Goal: Task Accomplishment & Management: Manage account settings

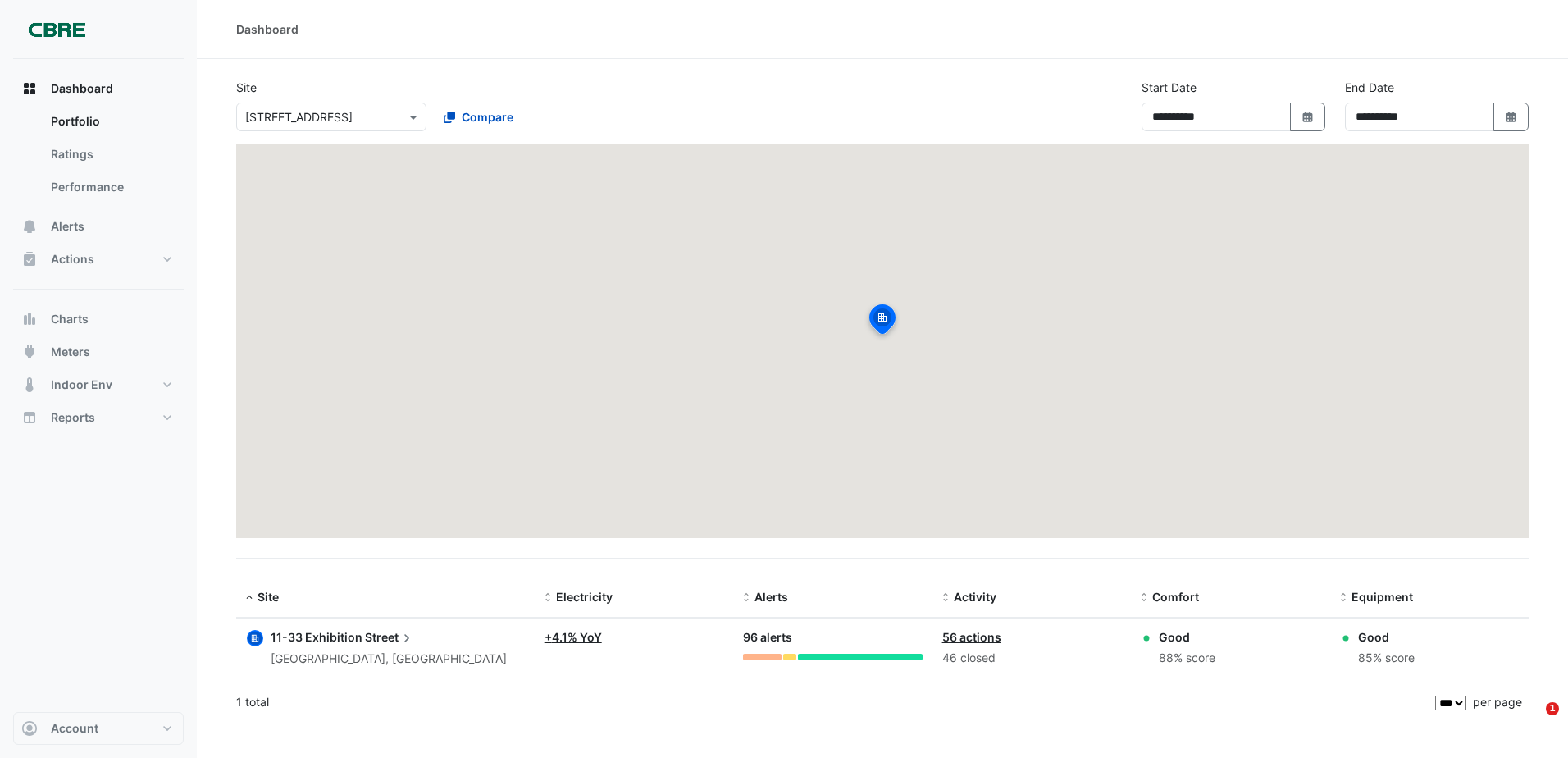
select select "***"
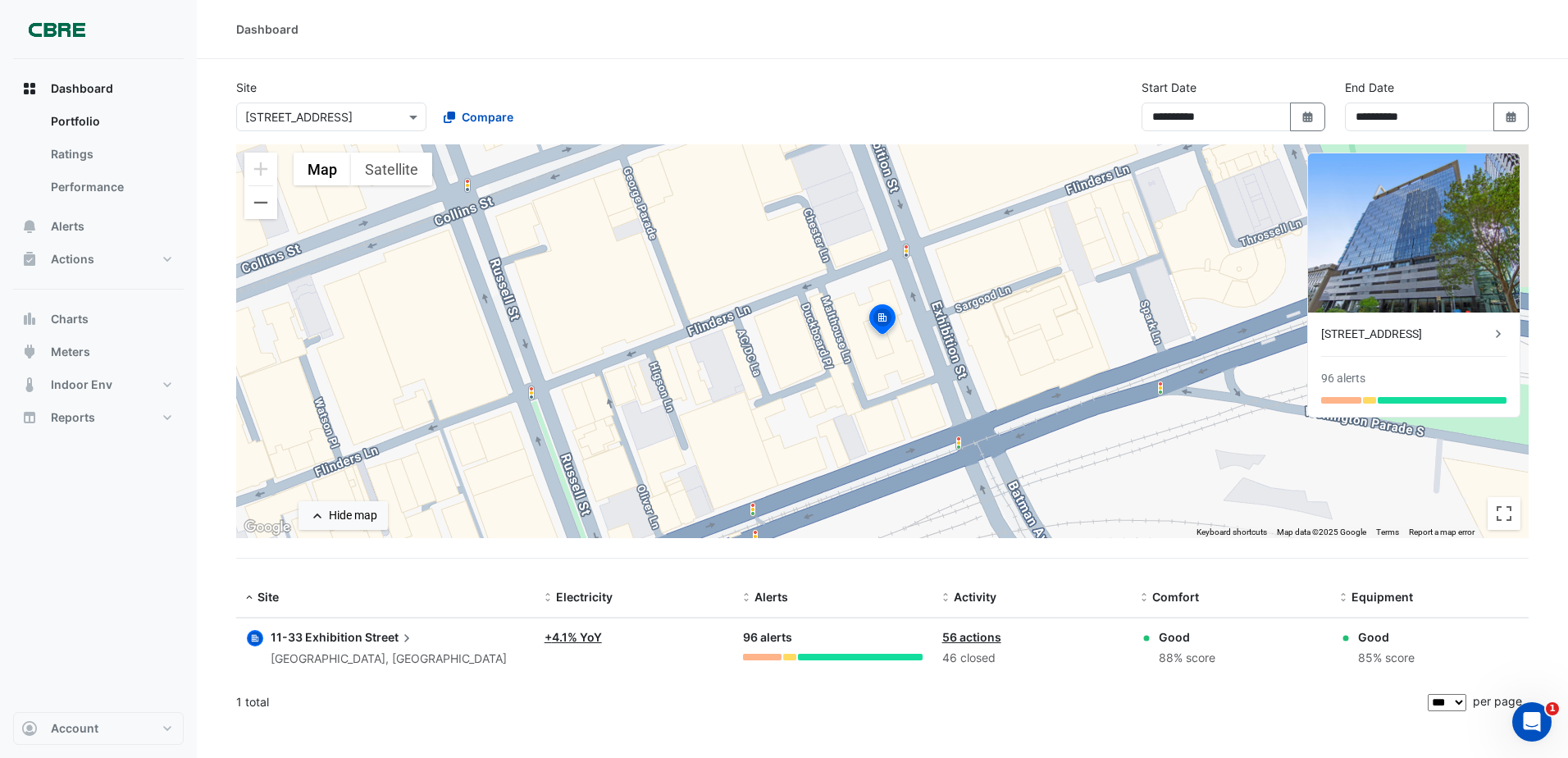
click at [99, 206] on ul "Portfolio Ratings Performance" at bounding box center [98, 157] width 171 height 105
click at [82, 214] on button "Alerts" at bounding box center [98, 226] width 171 height 33
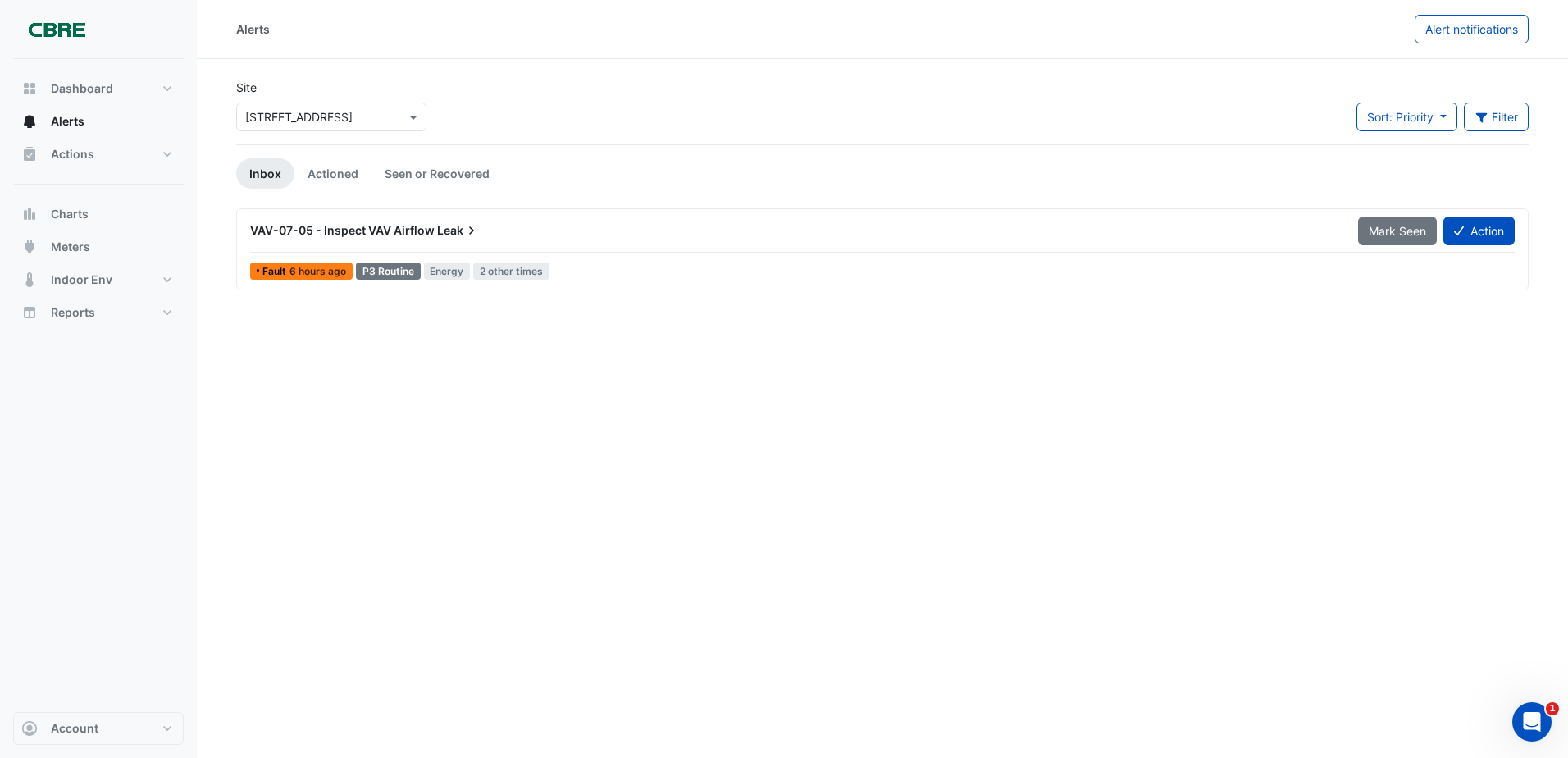
click at [335, 241] on div "VAV-07-05 - Inspect VAV Airflow Leak" at bounding box center [794, 230] width 1108 height 29
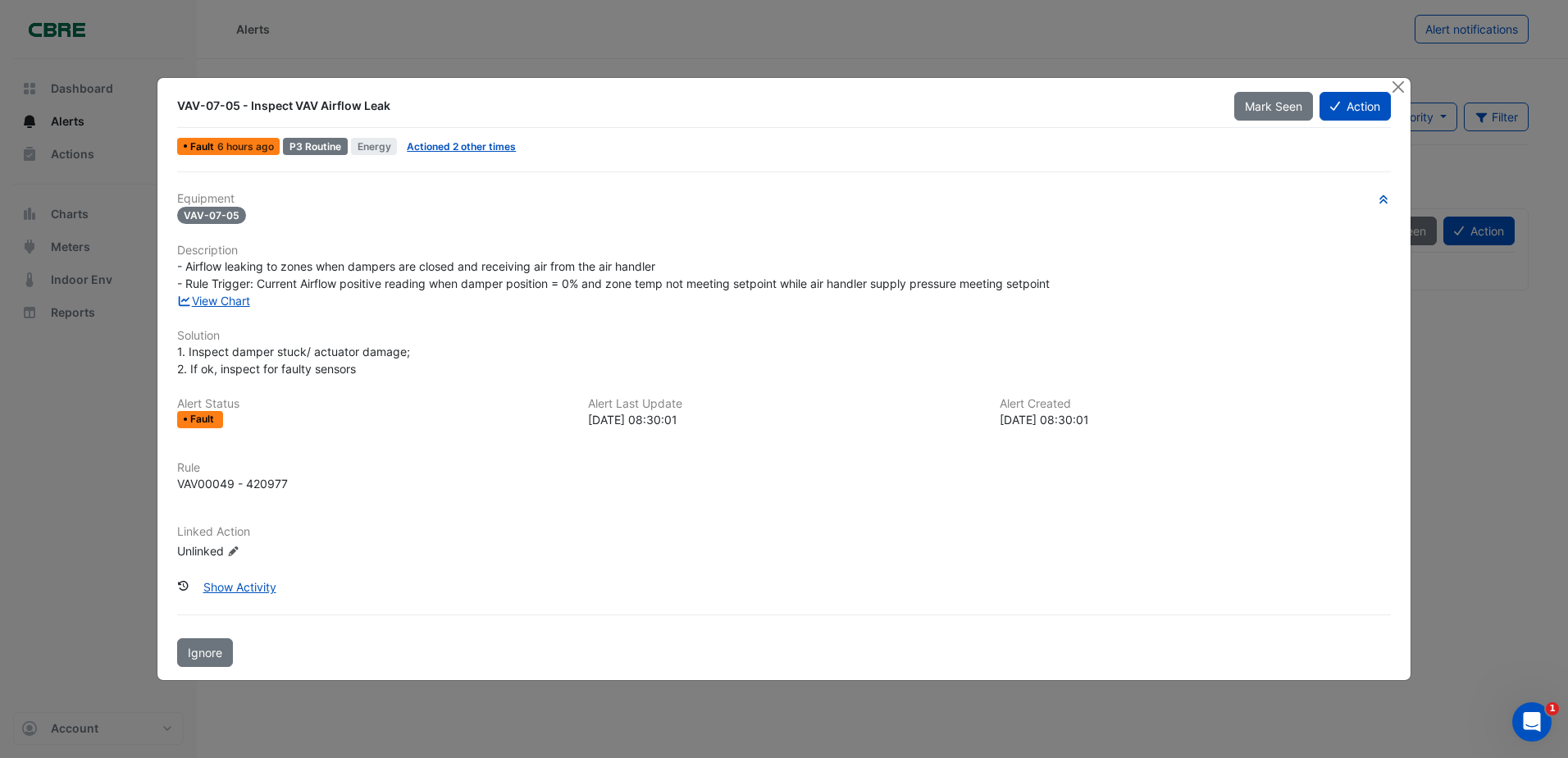
click at [205, 414] on span "Fault" at bounding box center [204, 419] width 27 height 10
click at [227, 305] on link "View Chart" at bounding box center [214, 300] width 73 height 14
click at [459, 147] on link "Actioned 2 other times" at bounding box center [462, 146] width 109 height 13
click at [1382, 107] on button "Action" at bounding box center [1355, 106] width 72 height 29
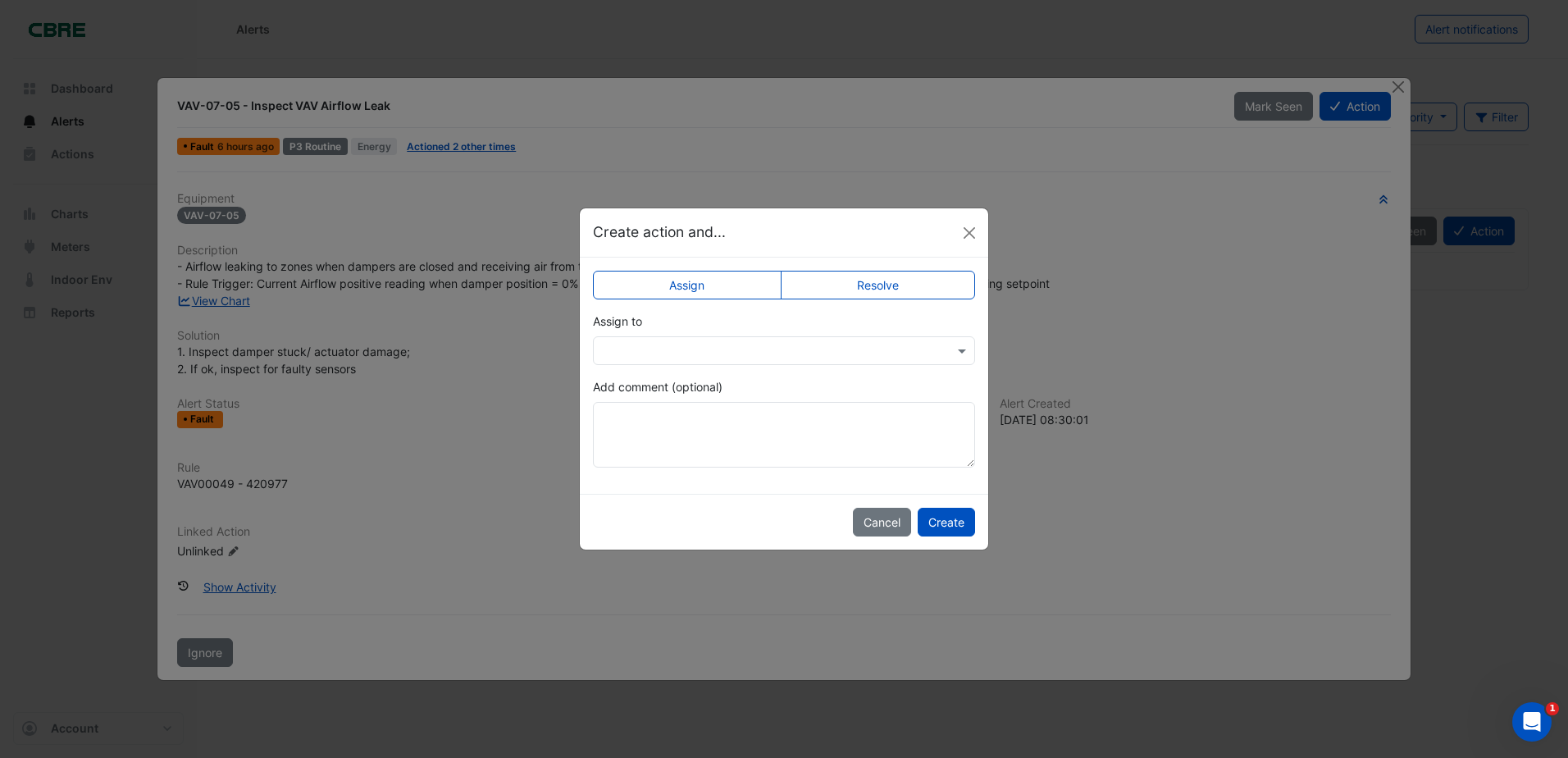
drag, startPoint x: 676, startPoint y: 346, endPoint x: 697, endPoint y: 358, distance: 24.2
click at [678, 351] on input "text" at bounding box center [768, 352] width 331 height 17
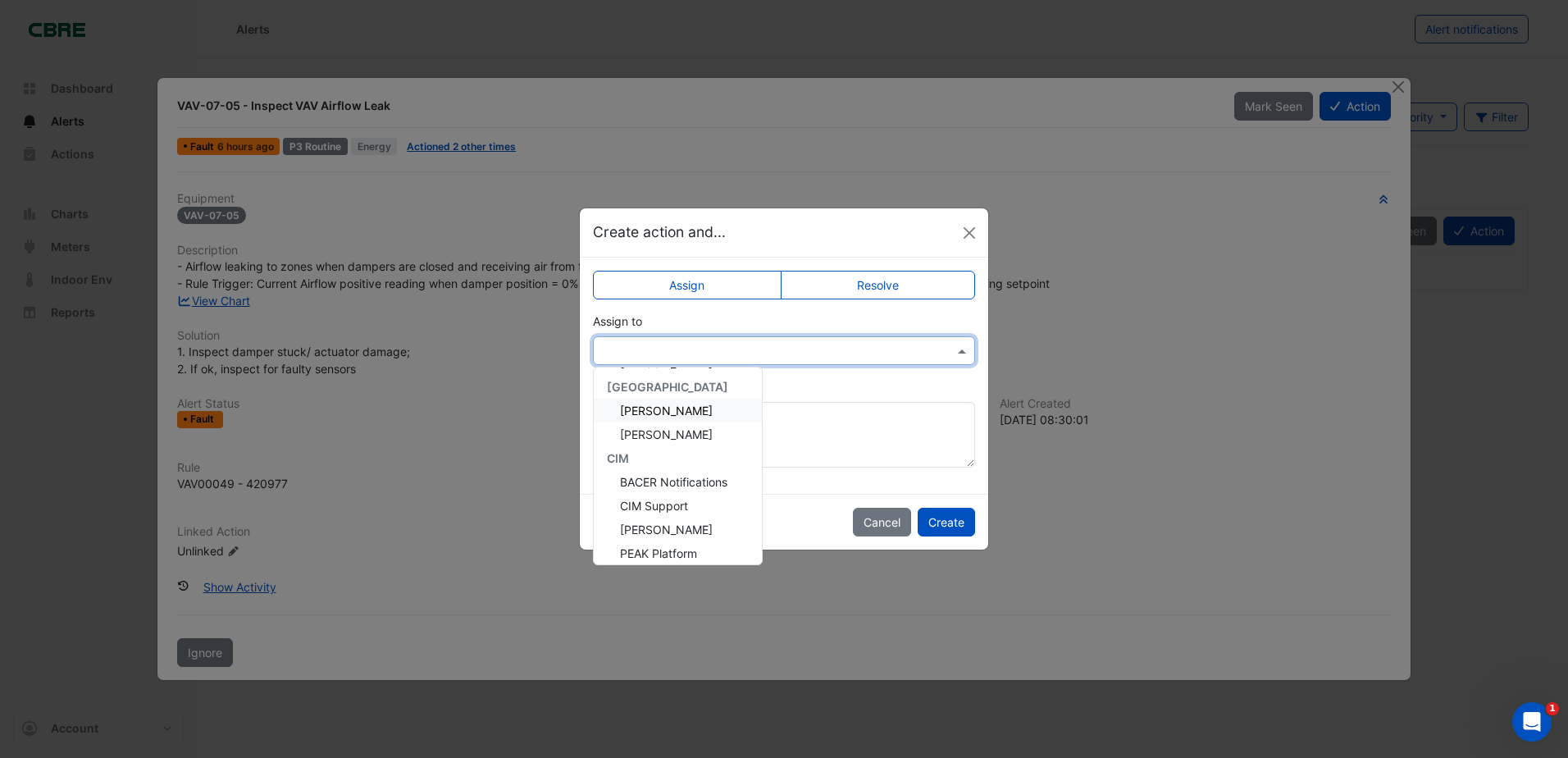
scroll to position [245, 0]
click at [690, 543] on span "Claudio Campos" at bounding box center [666, 546] width 93 height 14
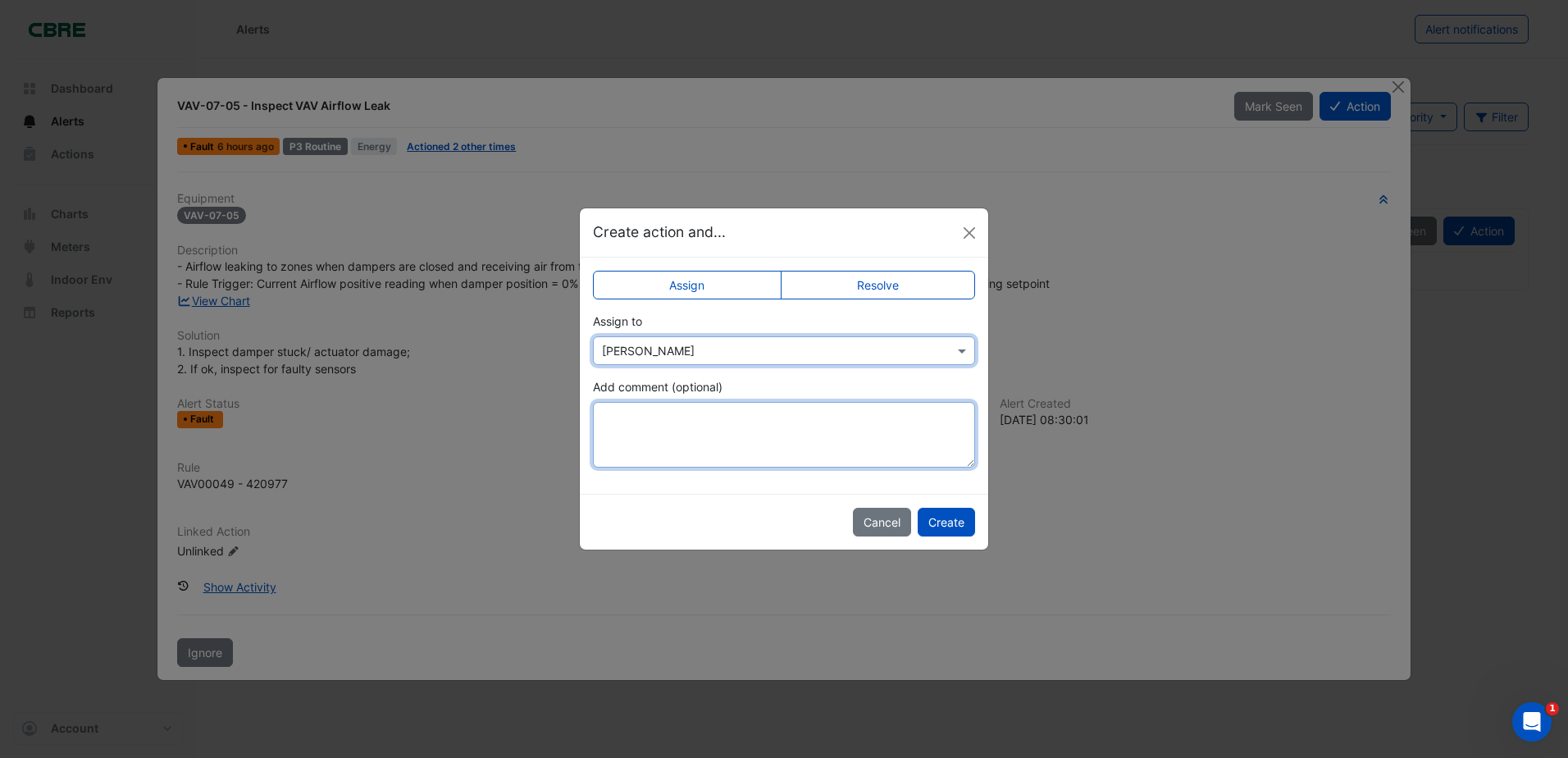
click at [665, 434] on textarea "Add comment (optional)" at bounding box center [784, 435] width 382 height 66
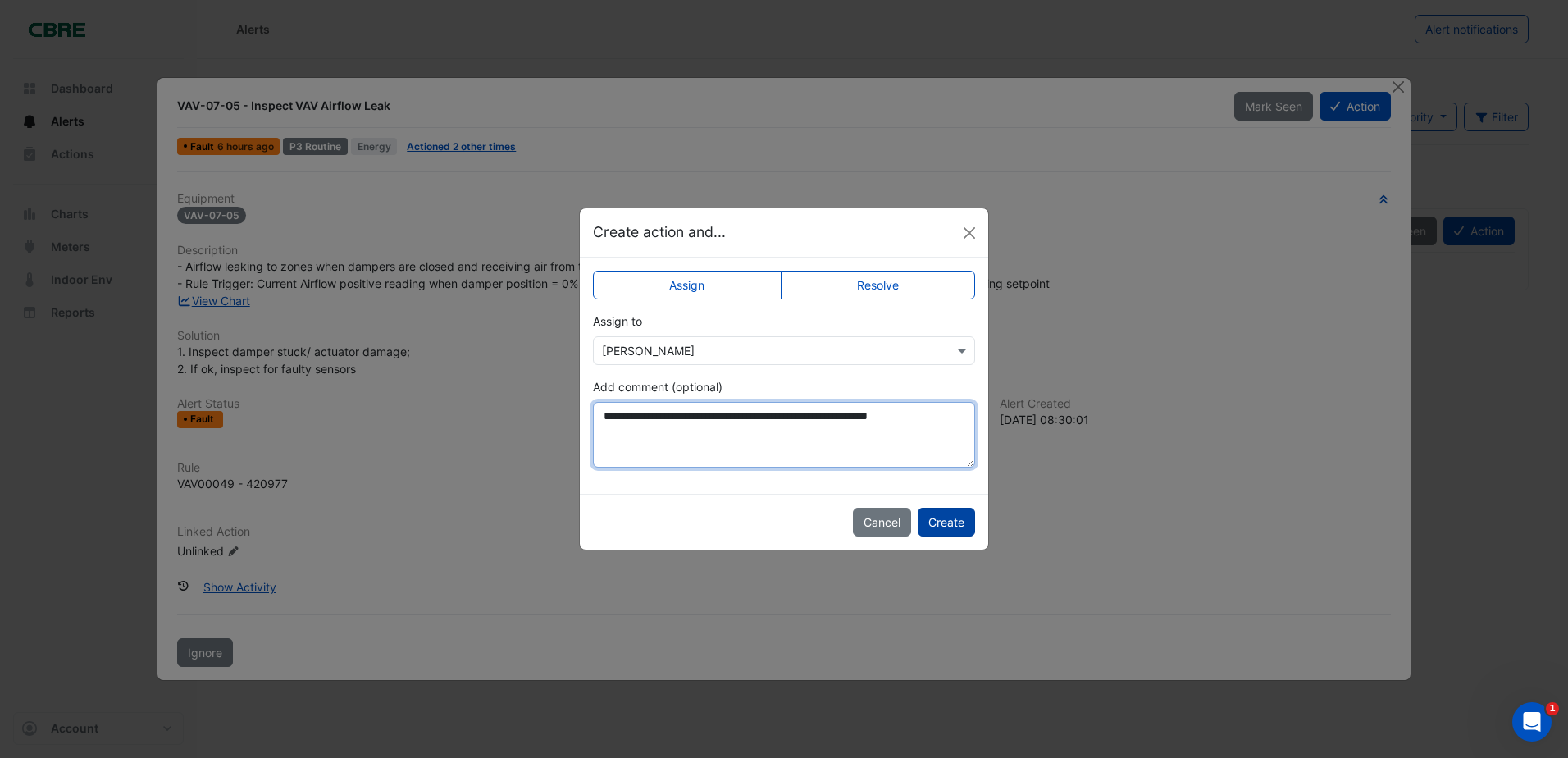
type textarea "**********"
click at [936, 517] on button "Create" at bounding box center [946, 522] width 57 height 29
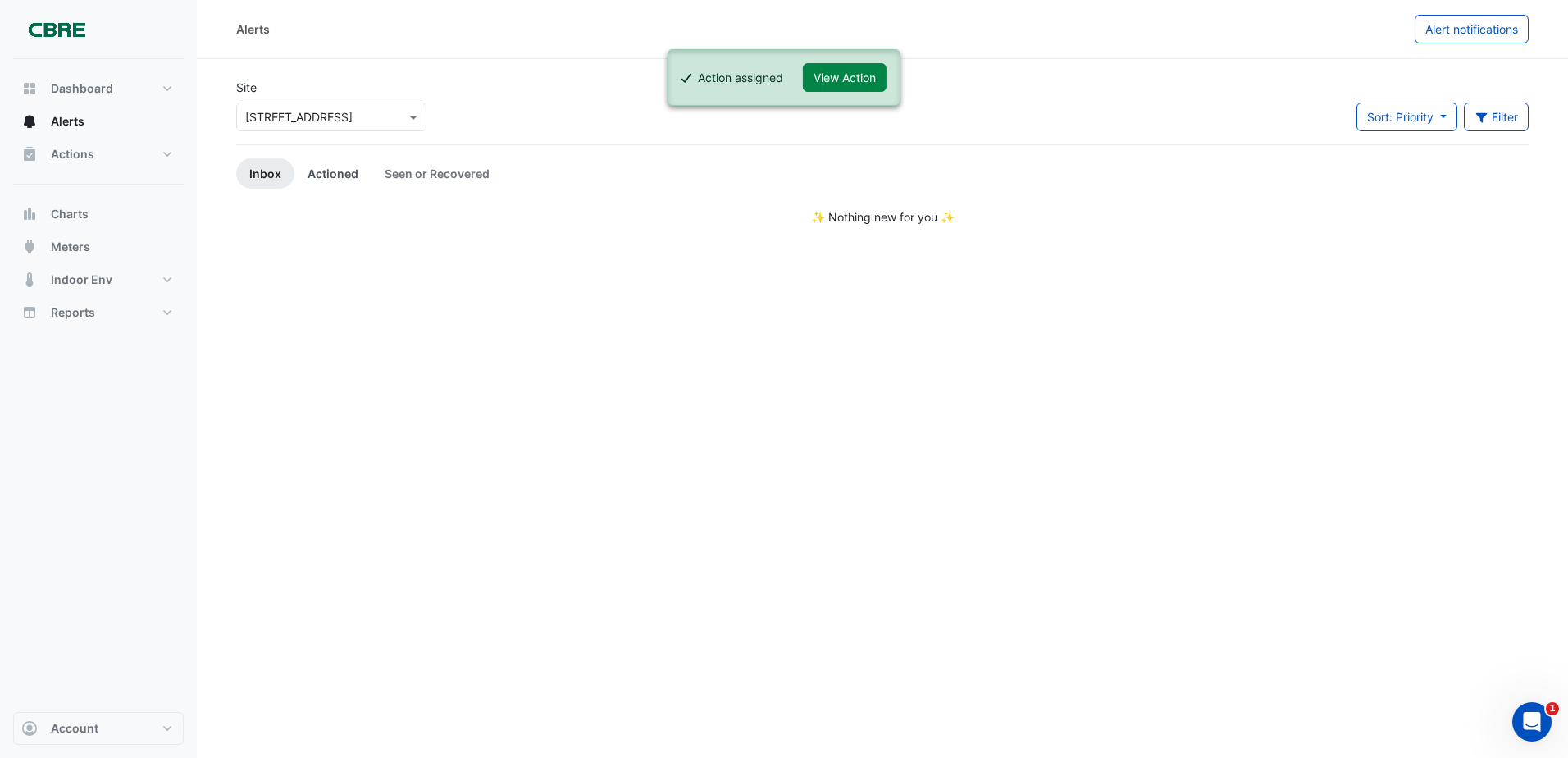
click at [330, 170] on link "Actioned" at bounding box center [333, 173] width 77 height 30
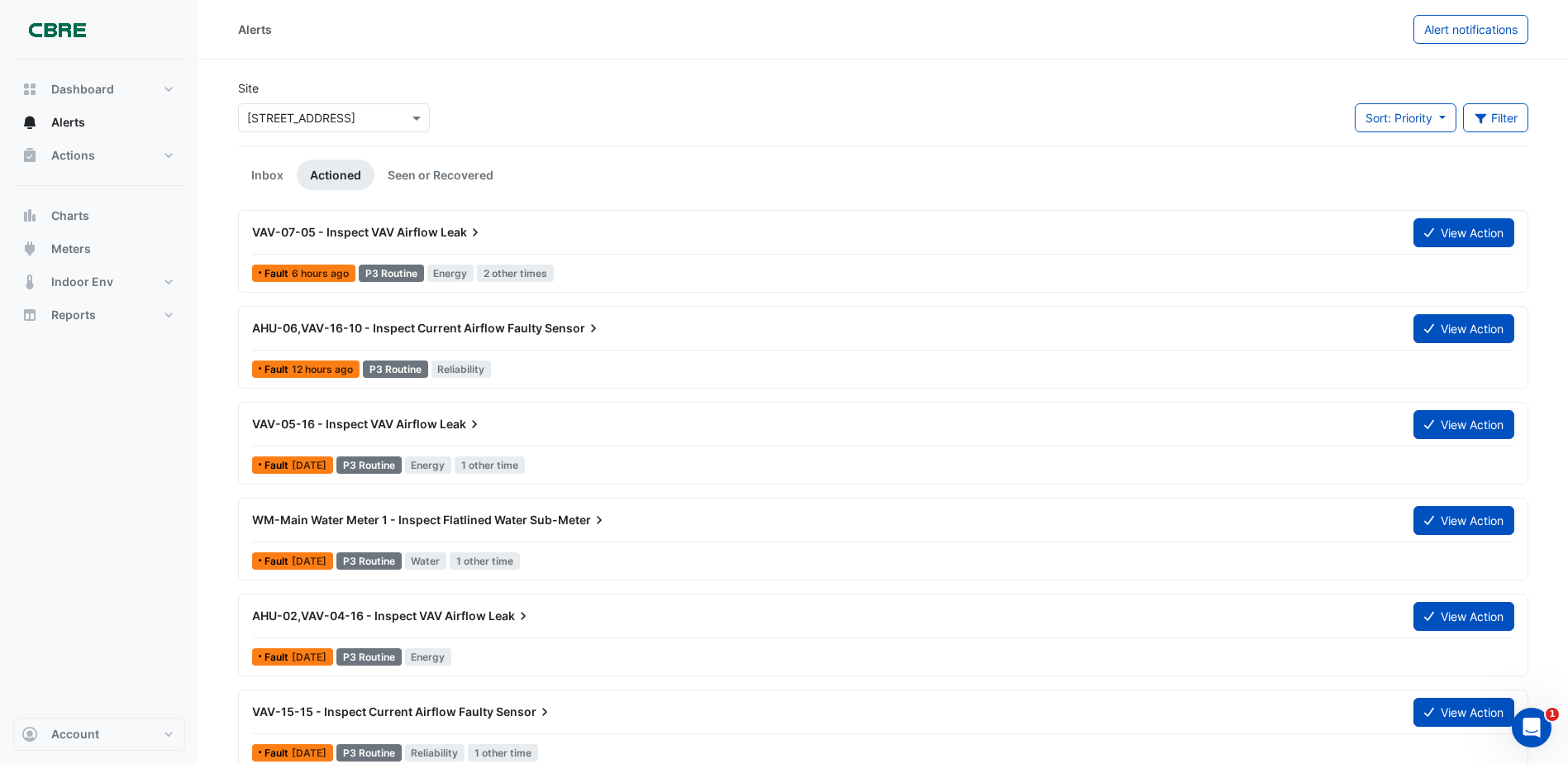
click at [396, 328] on span "AHU-06,VAV-16-10 - Inspect Current Airflow Faulty" at bounding box center [397, 327] width 290 height 14
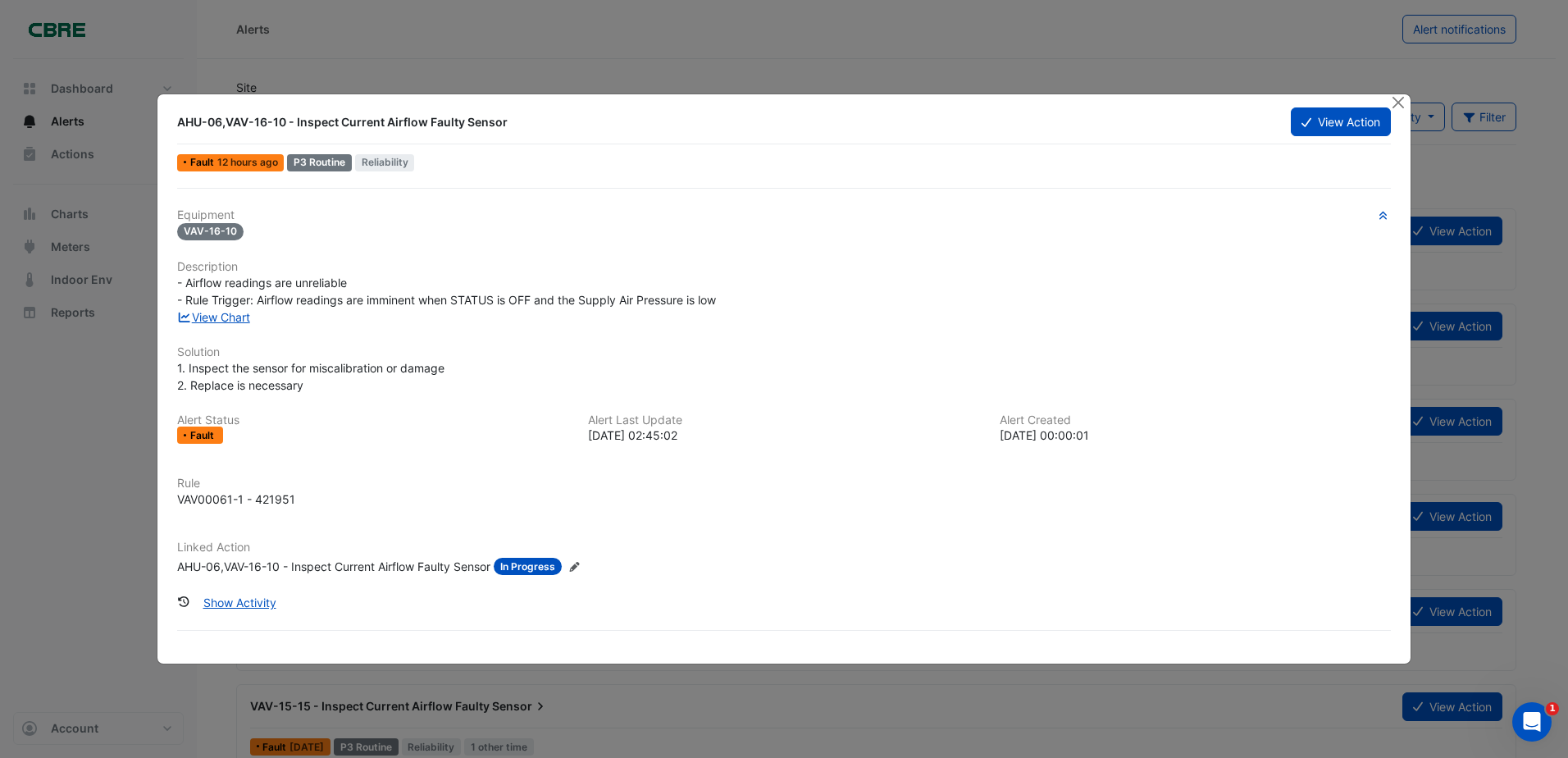
click at [539, 573] on span "In Progress" at bounding box center [527, 566] width 68 height 17
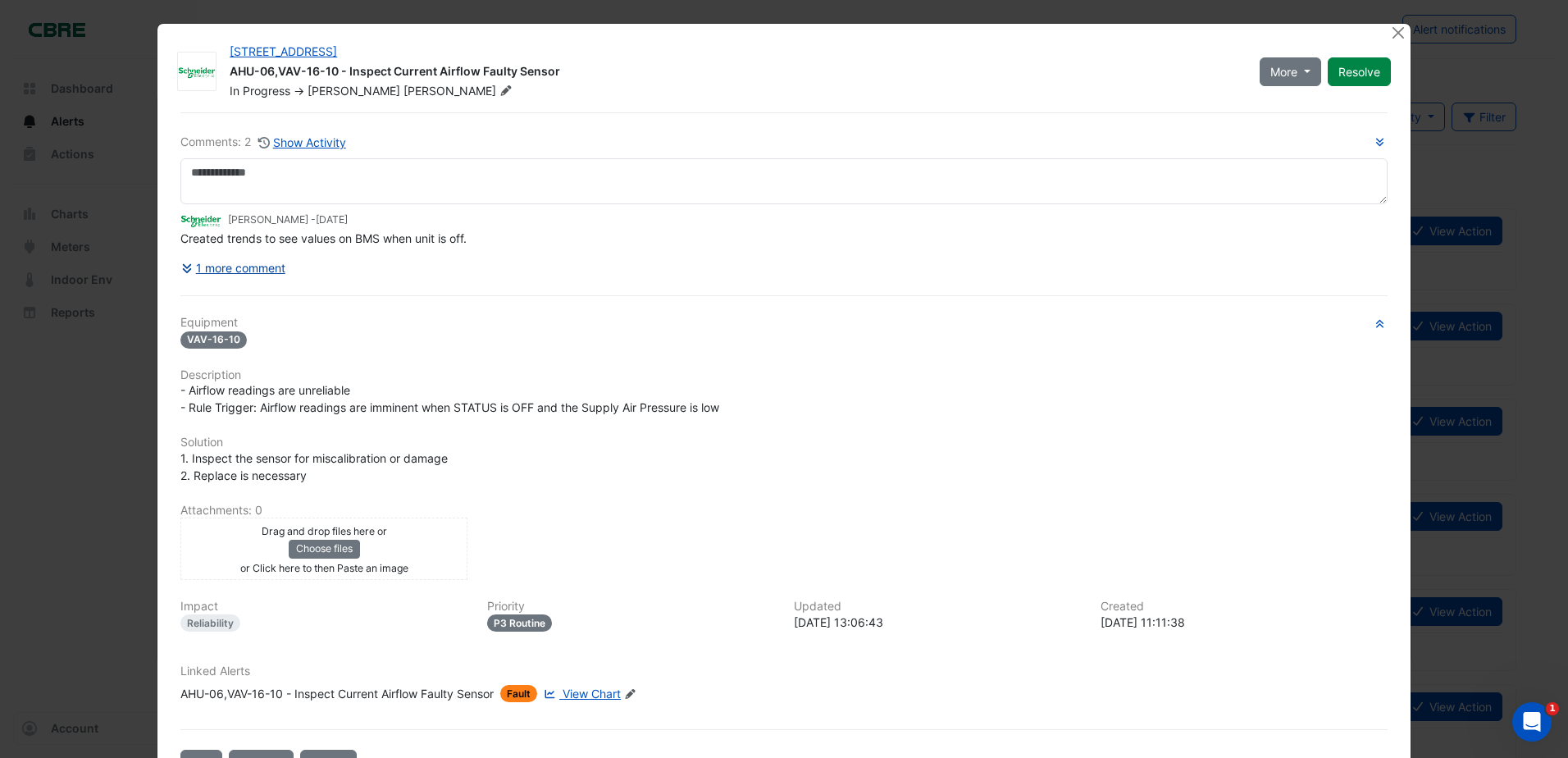
click at [217, 262] on button "1 more comment" at bounding box center [233, 268] width 106 height 29
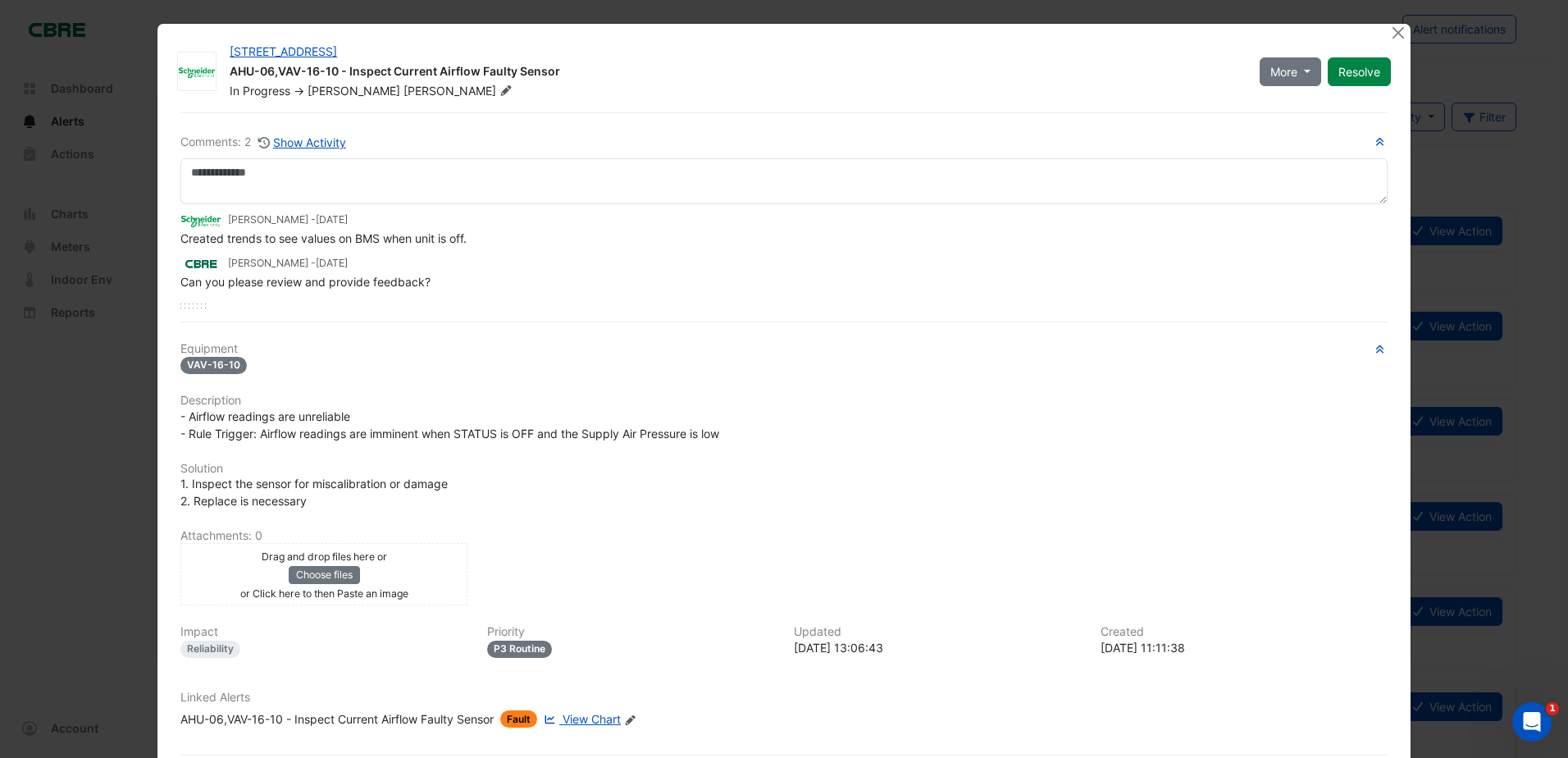
click at [54, 406] on ngb-modal-window "11-33 Exhibition Street AHU-06,VAV-16-10 - Inspect Current Airflow Faulty Senso…" at bounding box center [784, 379] width 1568 height 758
click at [1392, 37] on button "Close" at bounding box center [1399, 32] width 17 height 17
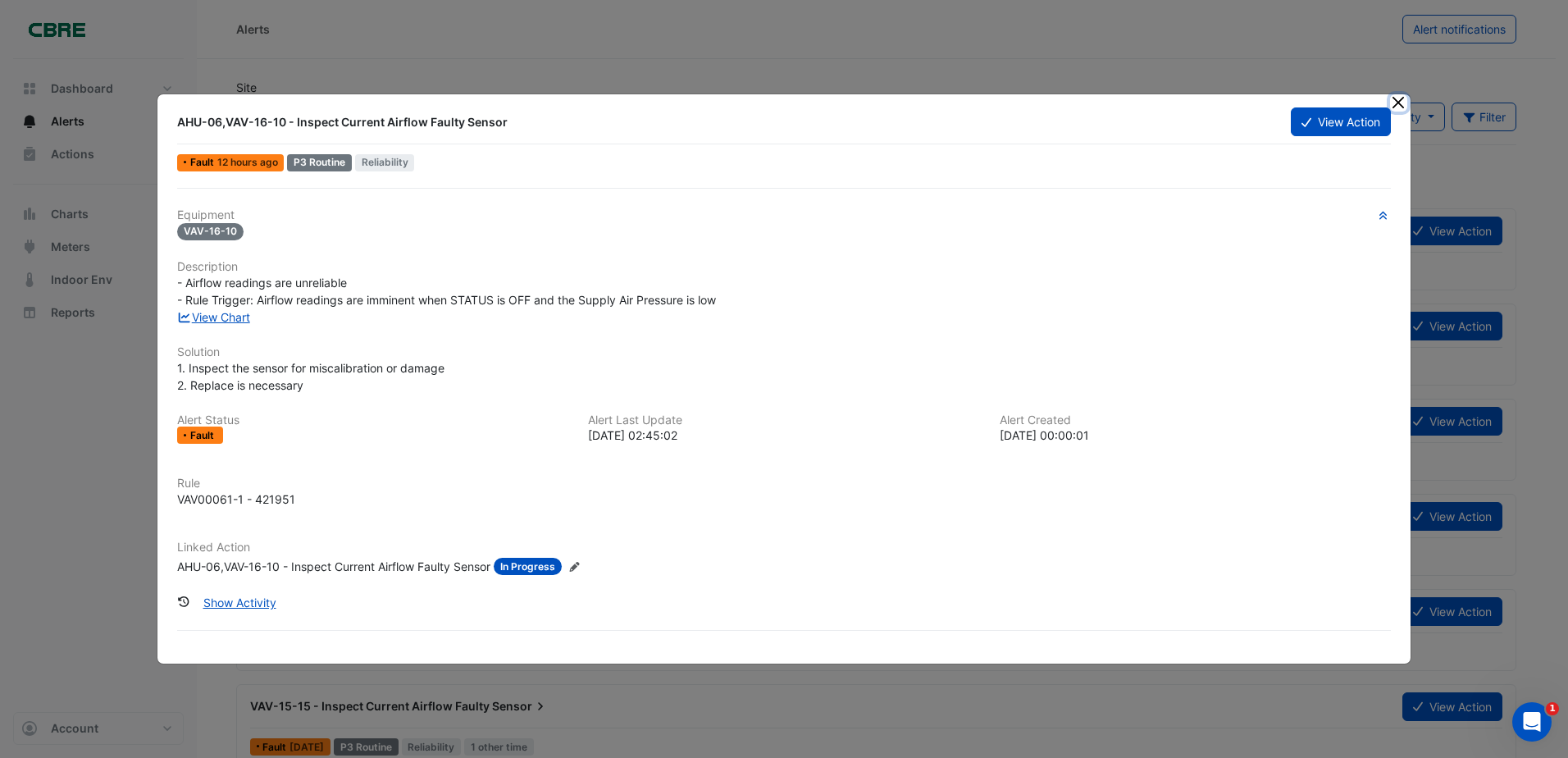
click at [1400, 100] on button "Close" at bounding box center [1399, 103] width 17 height 17
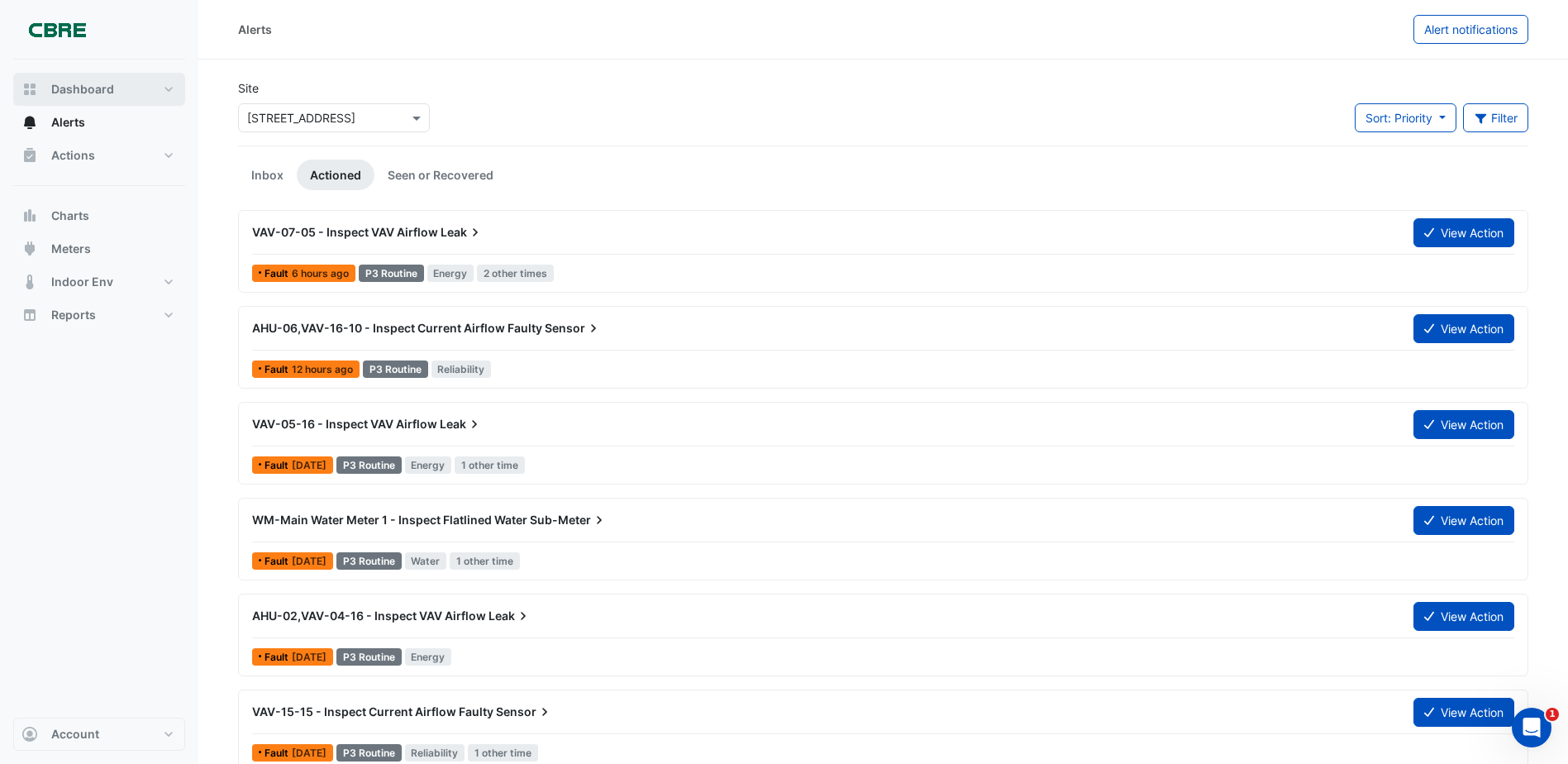
click at [81, 88] on span "Dashboard" at bounding box center [82, 89] width 63 height 16
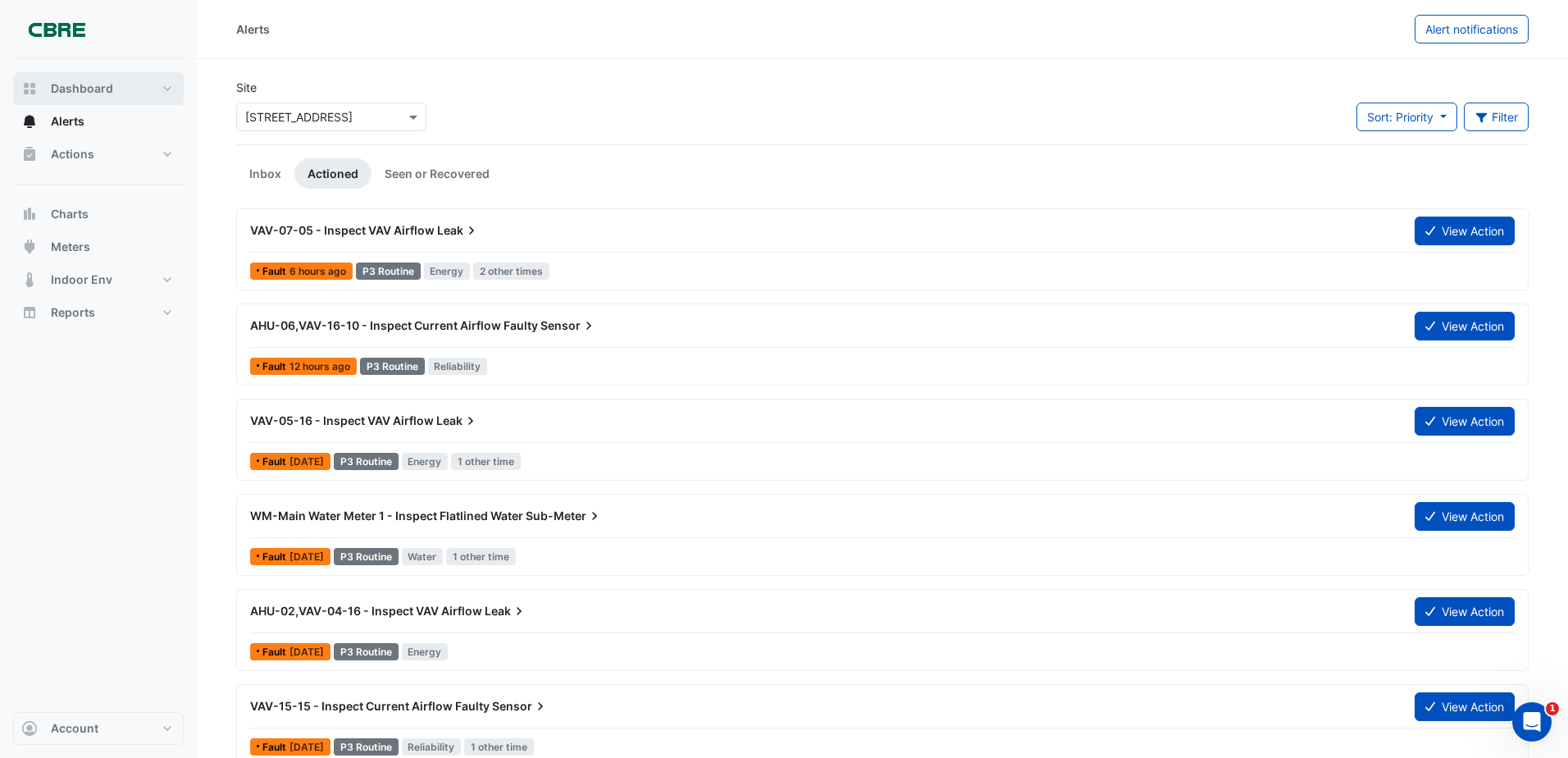
select select "***"
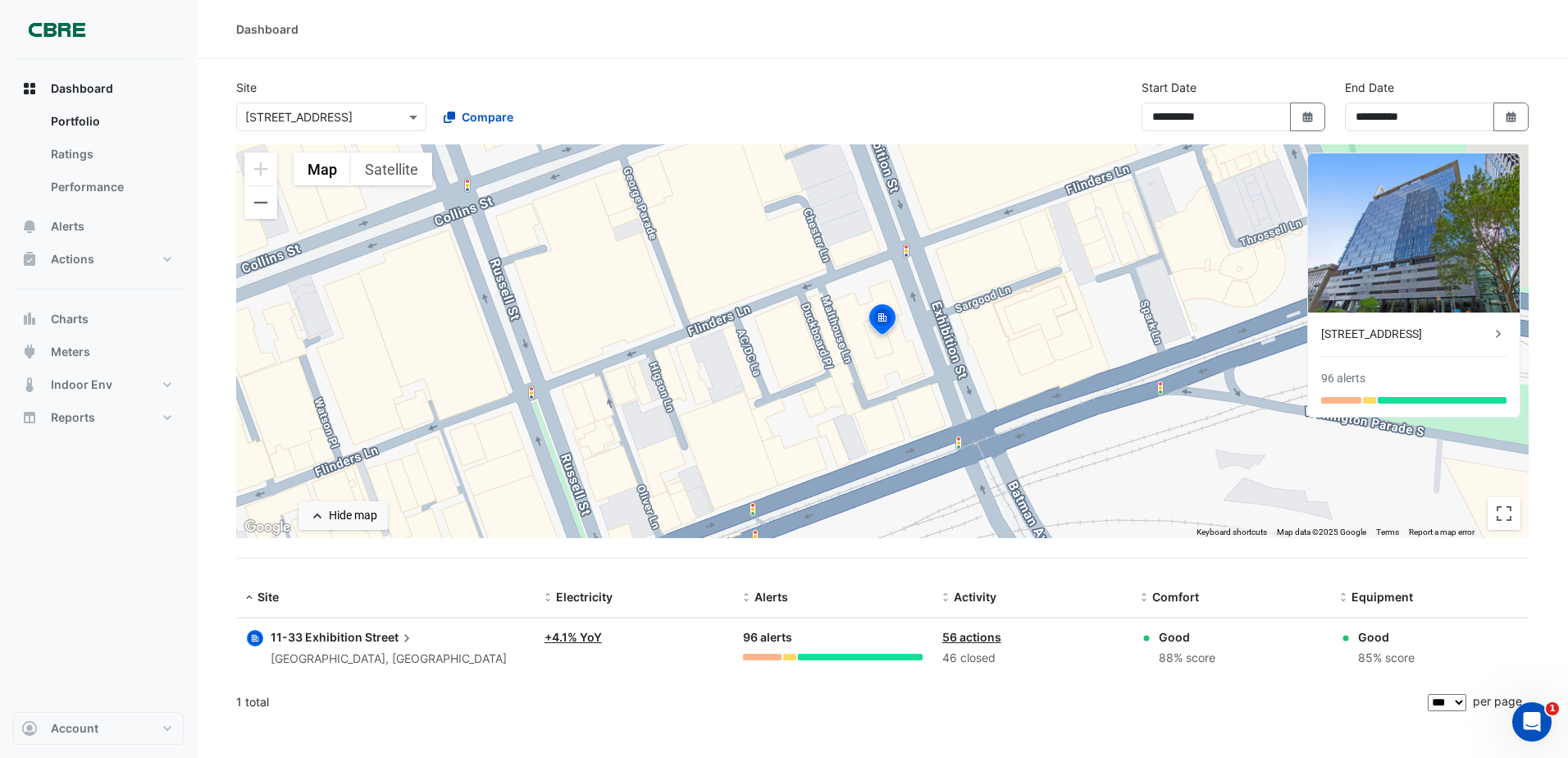
click at [379, 635] on span "Street" at bounding box center [389, 637] width 50 height 18
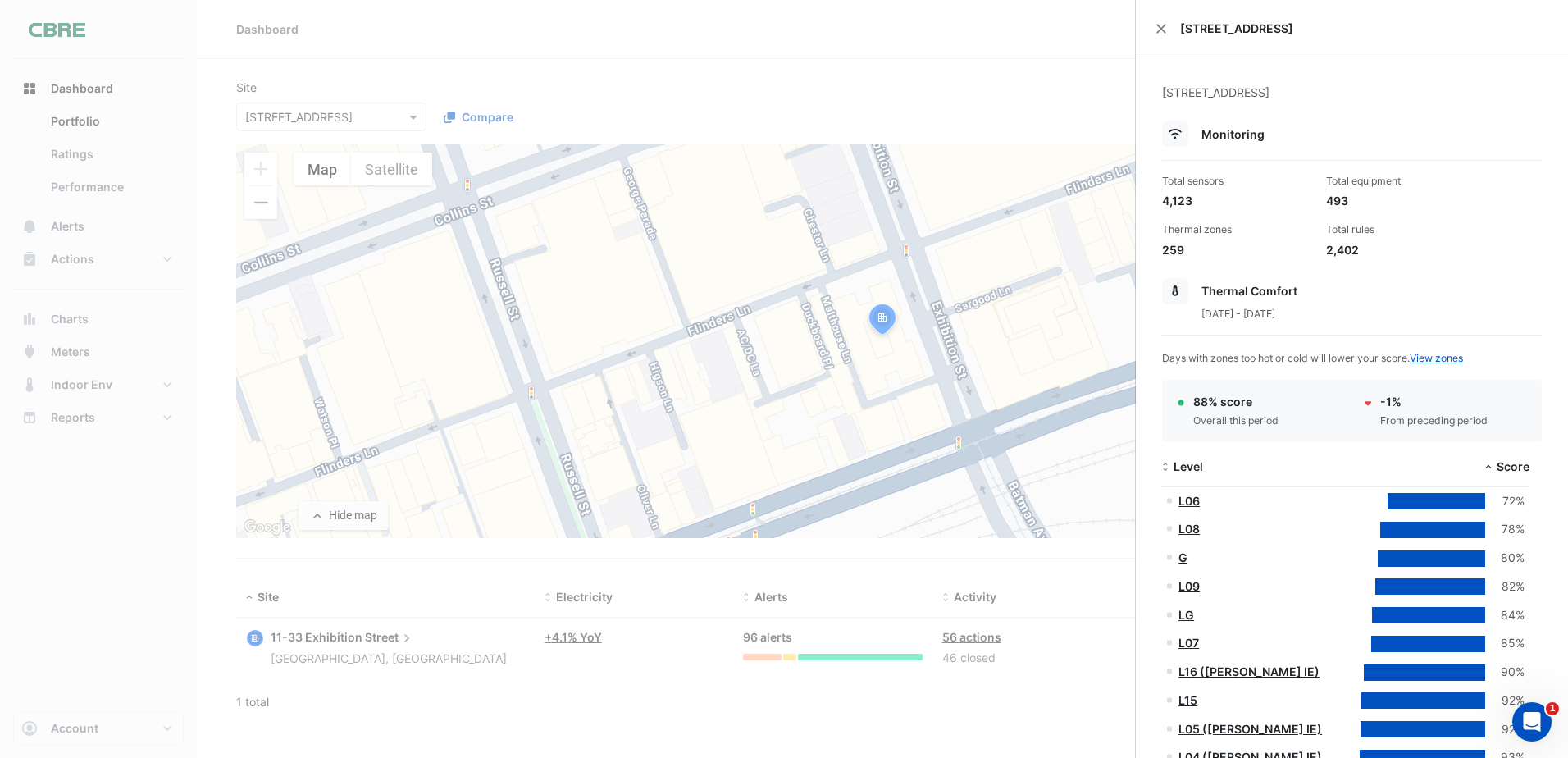
drag, startPoint x: 1281, startPoint y: 208, endPoint x: 1195, endPoint y: 6, distance: 219.5
click at [1240, 139] on span "Monitoring" at bounding box center [1232, 134] width 63 height 14
click at [1001, 82] on ngb-offcanvas-backdrop at bounding box center [784, 379] width 1568 height 758
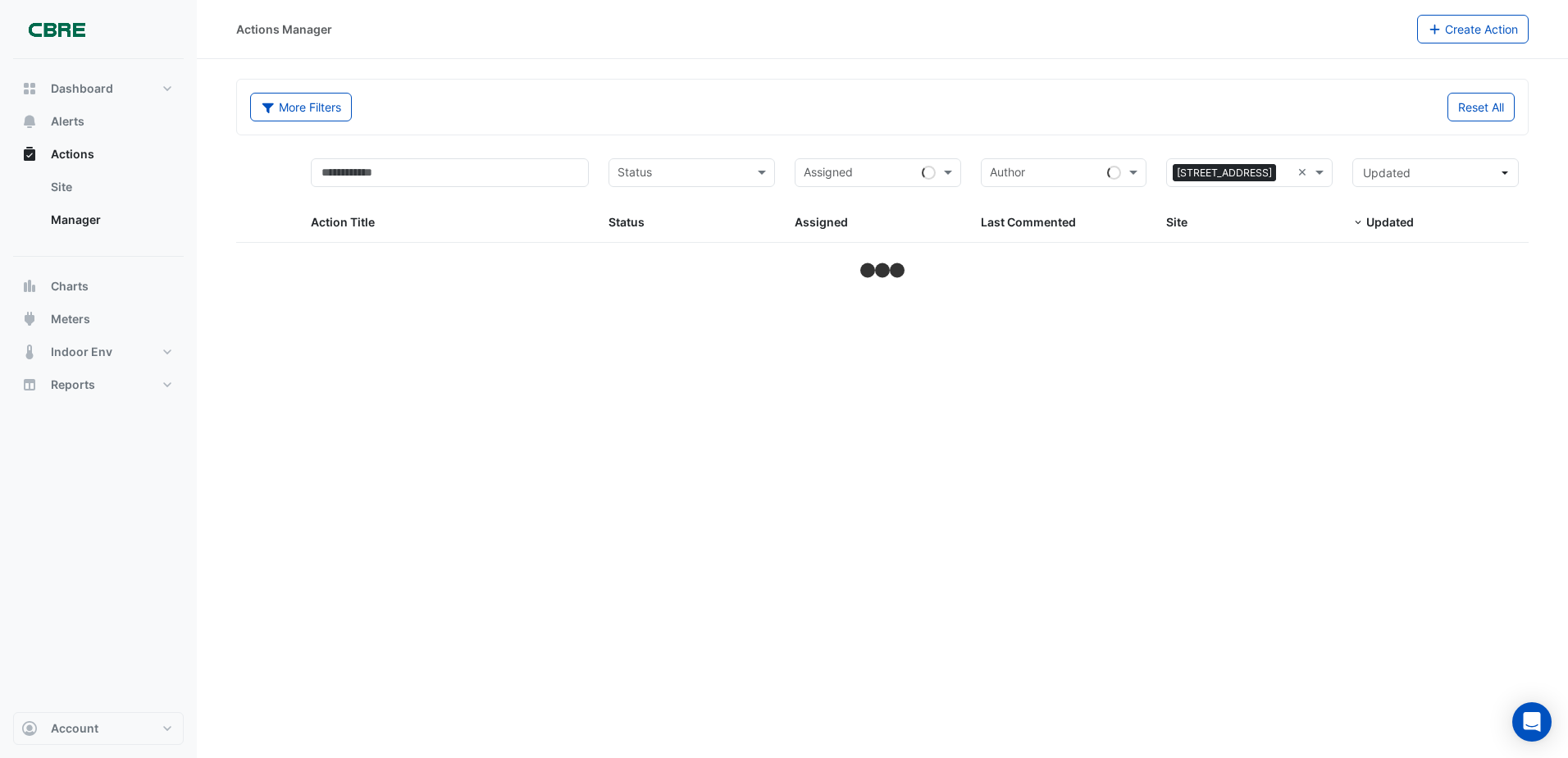
select select "***"
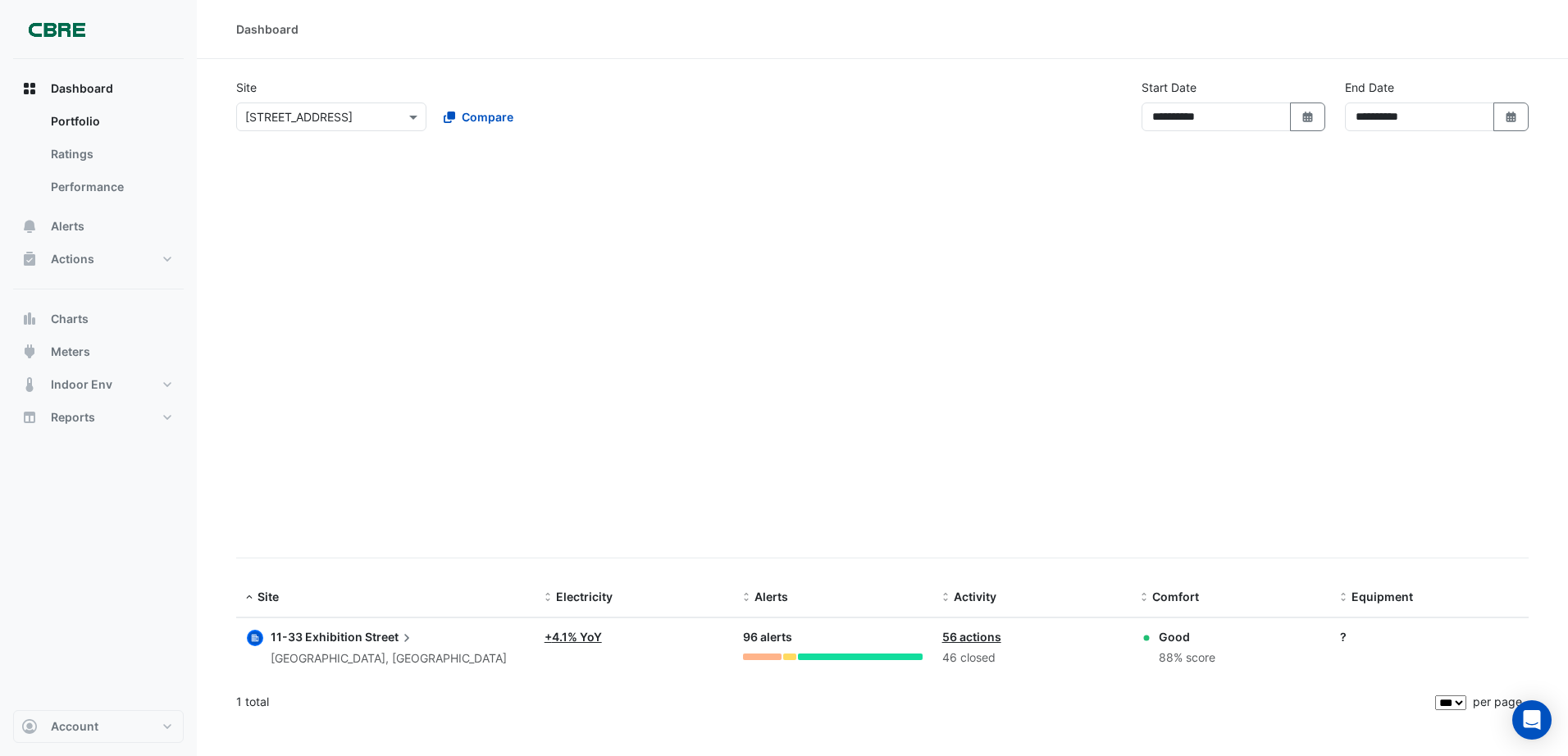
select select "***"
